Goal: Find specific page/section: Find specific page/section

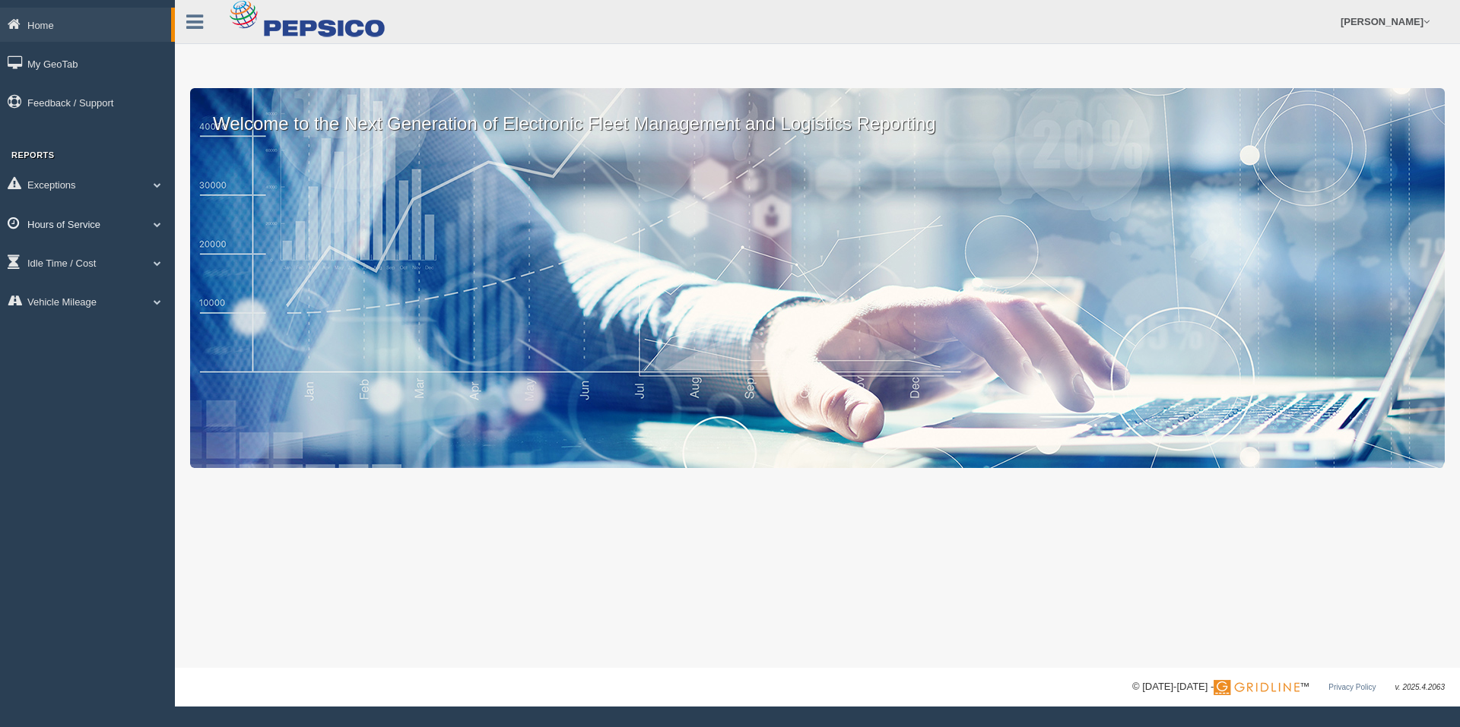
click at [45, 223] on link "Hours of Service" at bounding box center [87, 224] width 175 height 34
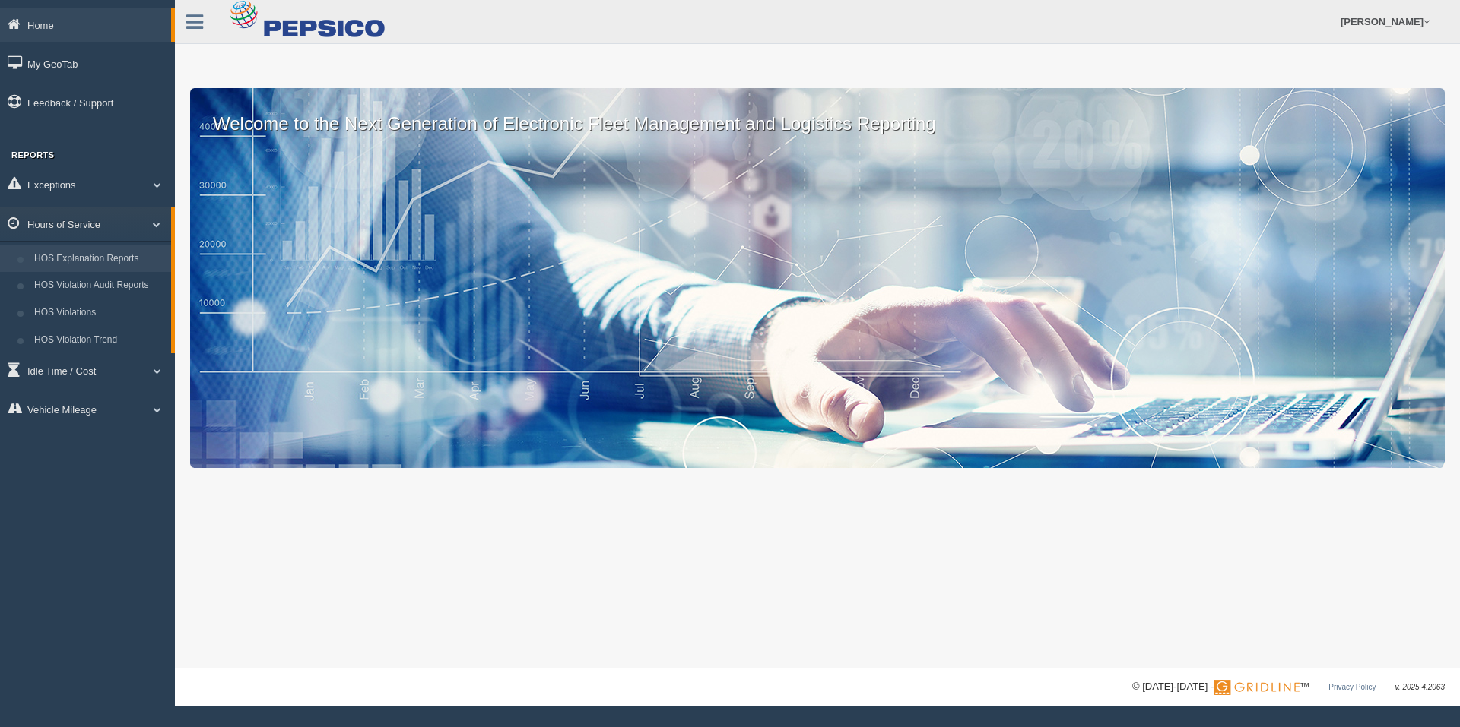
click at [111, 255] on link "HOS Explanation Reports" at bounding box center [99, 259] width 144 height 27
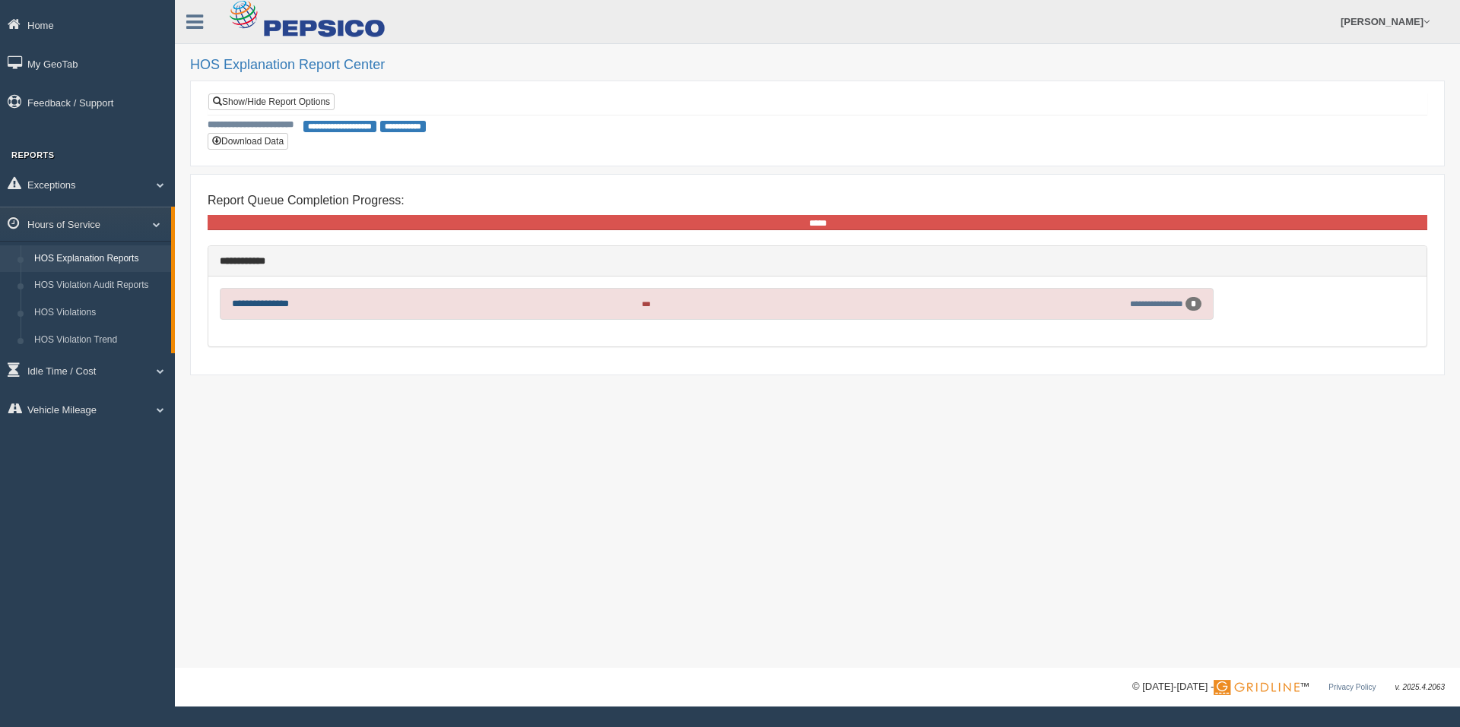
click at [279, 306] on link "**********" at bounding box center [260, 304] width 57 height 10
